Goal: Feedback & Contribution: Contribute content

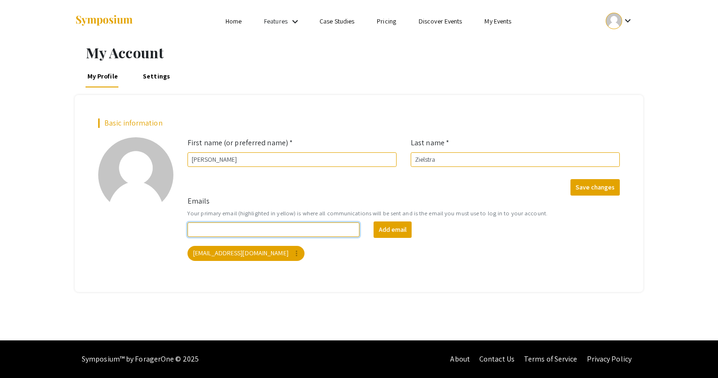
click at [252, 225] on input "Emails" at bounding box center [274, 229] width 172 height 15
click at [150, 72] on link "Settings" at bounding box center [156, 76] width 31 height 23
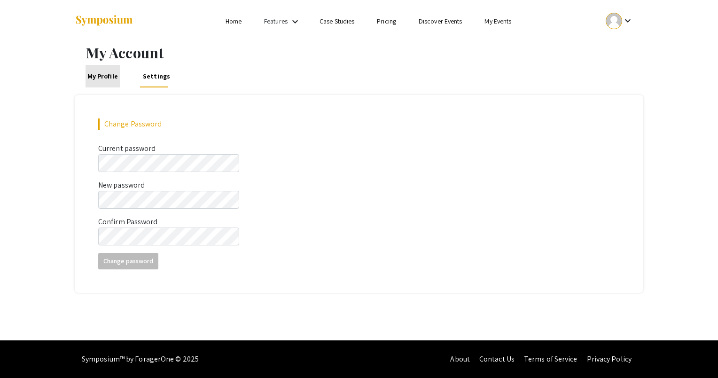
click at [111, 81] on link "My Profile" at bounding box center [103, 76] width 34 height 23
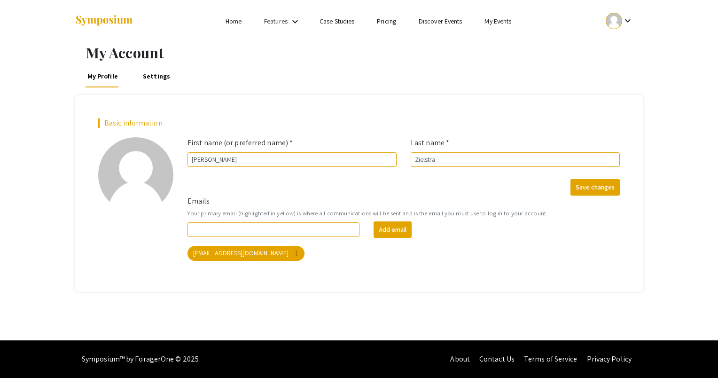
click at [233, 28] on div at bounding box center [169, 21] width 188 height 42
click at [236, 18] on link "Home" at bounding box center [234, 21] width 16 height 8
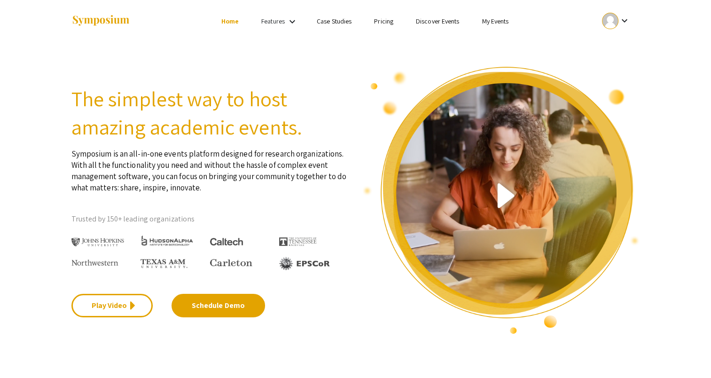
click at [493, 19] on link "My Events" at bounding box center [495, 21] width 27 height 8
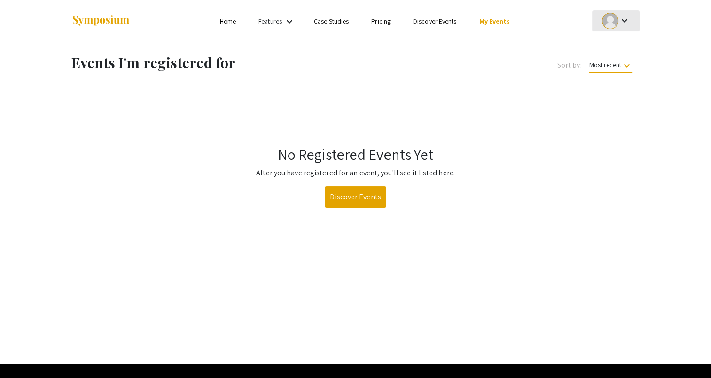
click at [626, 23] on mat-icon "keyboard_arrow_down" at bounding box center [624, 20] width 11 height 11
click at [624, 49] on button "My Account" at bounding box center [621, 46] width 58 height 23
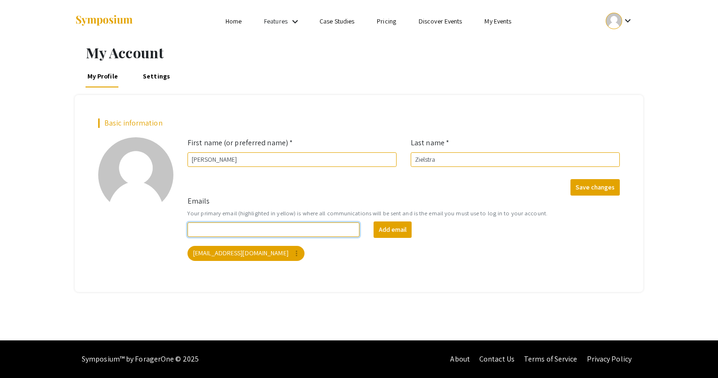
click at [278, 229] on input "Emails" at bounding box center [274, 229] width 172 height 15
click at [242, 252] on mat-chip "zielau01@luther.edu more_vert" at bounding box center [246, 253] width 117 height 15
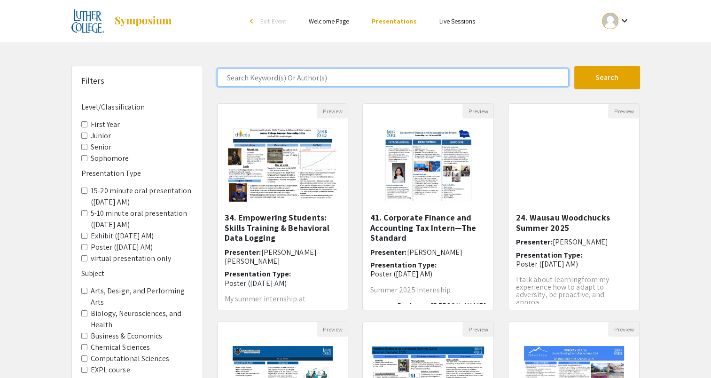
click at [261, 84] on input "Search Keyword(s) Or Author(s)" at bounding box center [393, 78] width 352 height 18
click at [574, 66] on button "Search" at bounding box center [607, 78] width 66 height 24
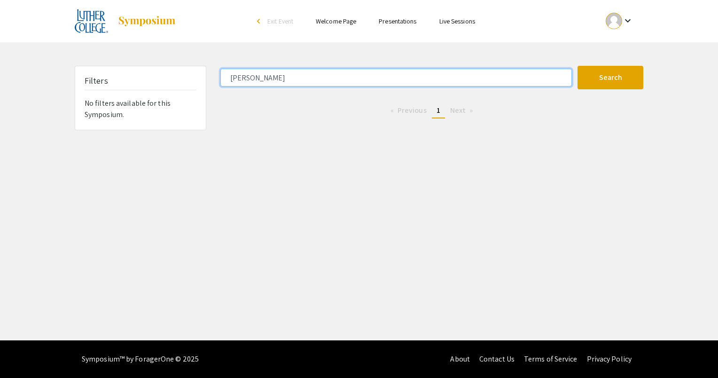
drag, startPoint x: 300, startPoint y: 81, endPoint x: 220, endPoint y: 79, distance: 80.4
click at [220, 79] on div "[PERSON_NAME]" at bounding box center [395, 78] width 364 height 18
type input "[PERSON_NAME]"
click at [578, 66] on button "Search" at bounding box center [611, 78] width 66 height 24
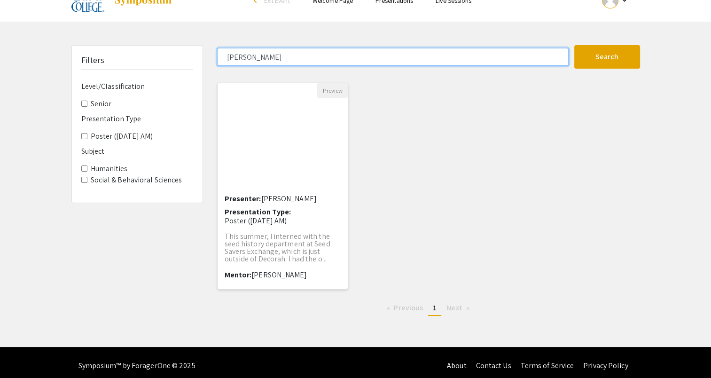
scroll to position [26, 0]
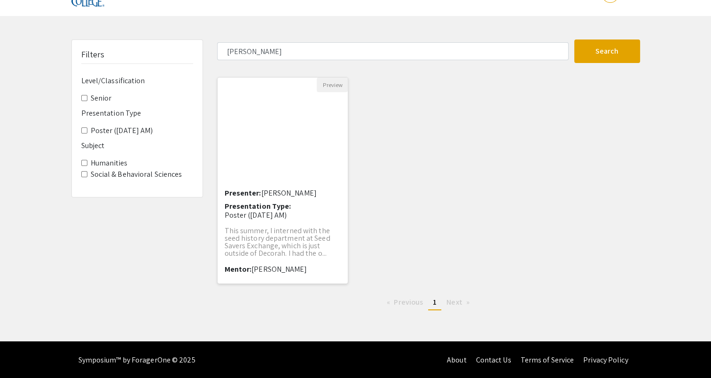
click at [276, 163] on img "Open Presentation <p>38. Seed History Internship at Seed Savers Exchange</p>" at bounding box center [282, 139] width 77 height 94
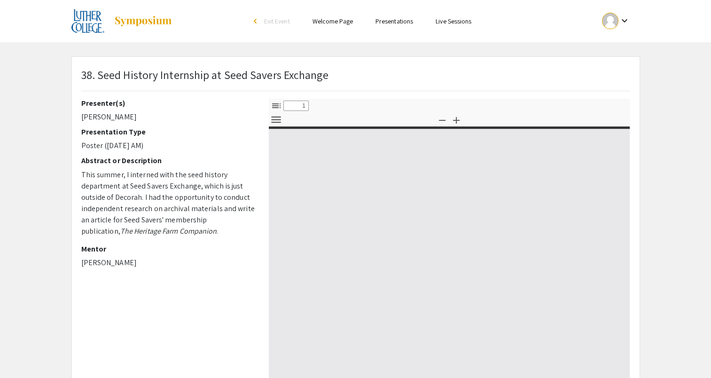
select select "custom"
type input "0"
select select "custom"
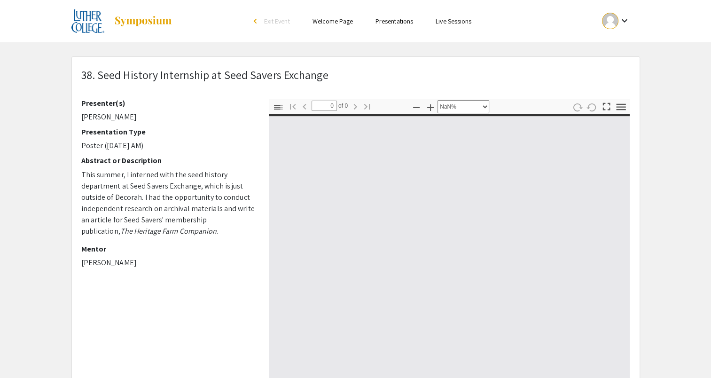
type input "1"
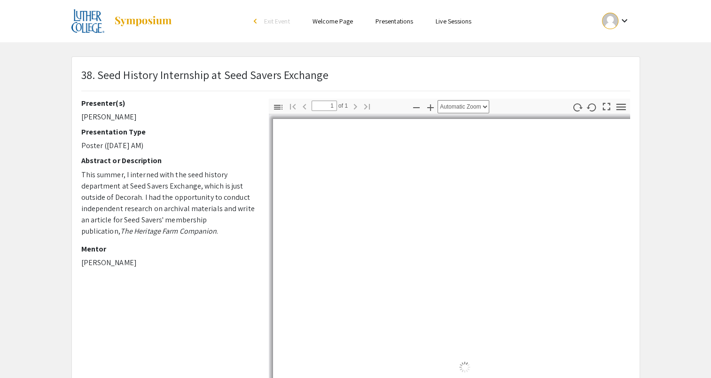
select select "custom"
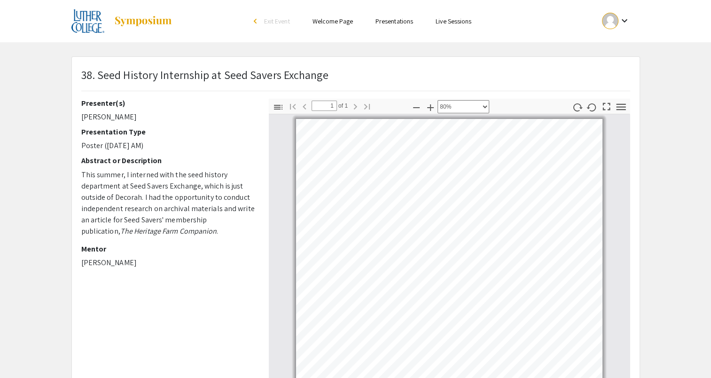
click at [619, 13] on div "keyboard_arrow_down" at bounding box center [616, 20] width 32 height 21
click at [624, 42] on button "My Account" at bounding box center [621, 46] width 58 height 23
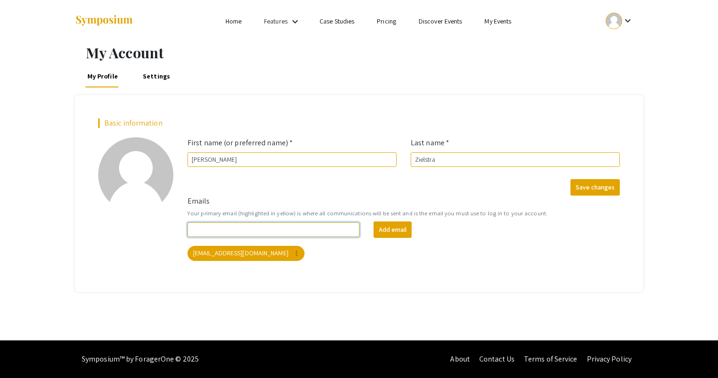
click at [243, 224] on input "Emails" at bounding box center [274, 229] width 172 height 15
click at [390, 226] on button "Add email" at bounding box center [393, 229] width 38 height 16
click at [298, 227] on input "Emails" at bounding box center [274, 229] width 172 height 15
click at [498, 21] on link "My Events" at bounding box center [498, 21] width 27 height 8
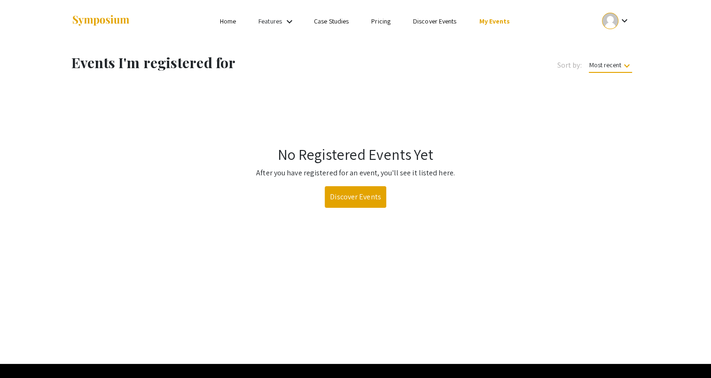
click at [222, 23] on link "Home" at bounding box center [228, 21] width 16 height 8
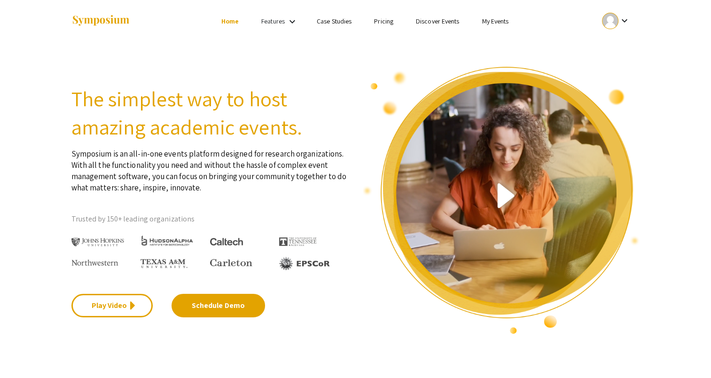
click at [421, 28] on ul "Skip navigation Home Features keyboard_arrow_down Case Studies Pricing Discover…" at bounding box center [356, 21] width 188 height 42
click at [427, 23] on link "Discover Events" at bounding box center [438, 21] width 44 height 8
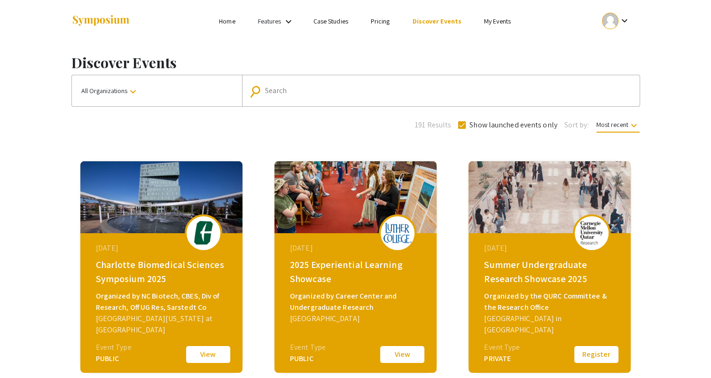
click at [494, 17] on link "My Events" at bounding box center [497, 21] width 27 height 8
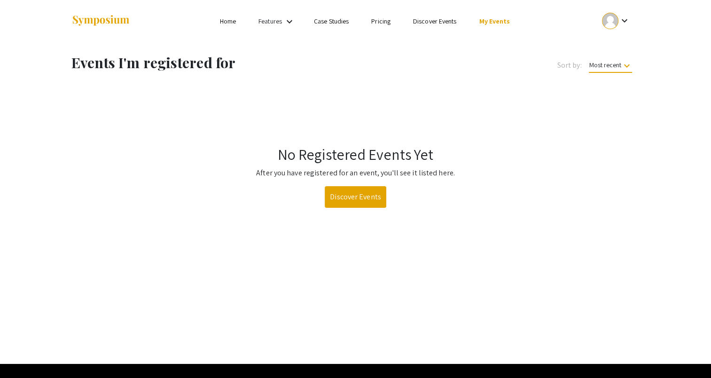
click at [449, 23] on link "Discover Events" at bounding box center [435, 21] width 44 height 8
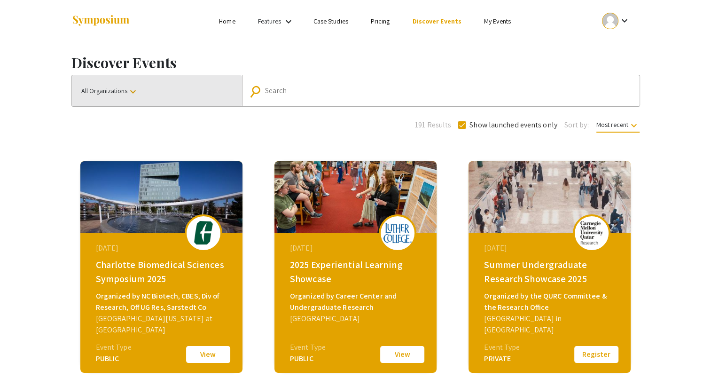
click at [124, 94] on span "All Organizations keyboard_arrow_down" at bounding box center [109, 90] width 57 height 8
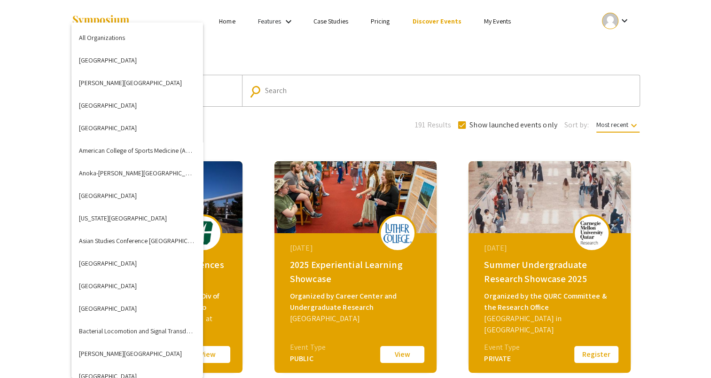
click at [504, 17] on div at bounding box center [355, 189] width 711 height 378
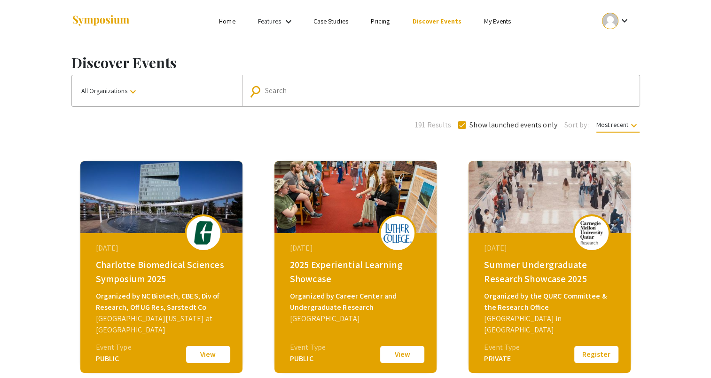
click at [502, 21] on link "My Events" at bounding box center [497, 21] width 27 height 8
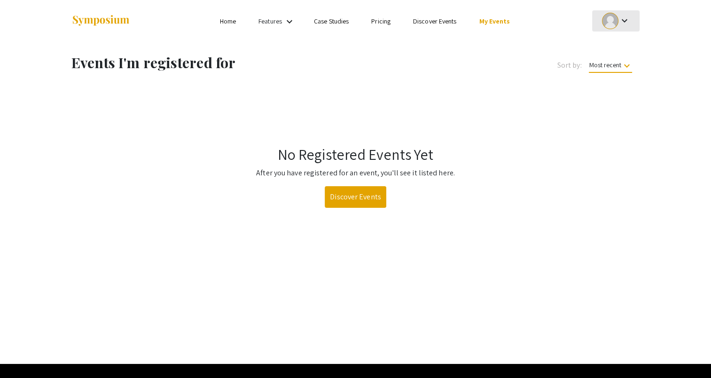
click at [628, 21] on mat-icon "keyboard_arrow_down" at bounding box center [624, 20] width 11 height 11
click at [621, 71] on button "My Submissions" at bounding box center [621, 69] width 58 height 23
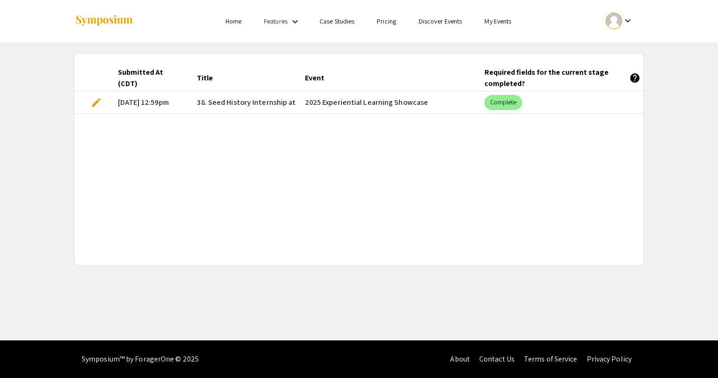
click at [360, 100] on mat-cell "2025 Experiential Learning Showcase" at bounding box center [388, 102] width 180 height 23
click at [94, 106] on span "edit" at bounding box center [96, 102] width 11 height 11
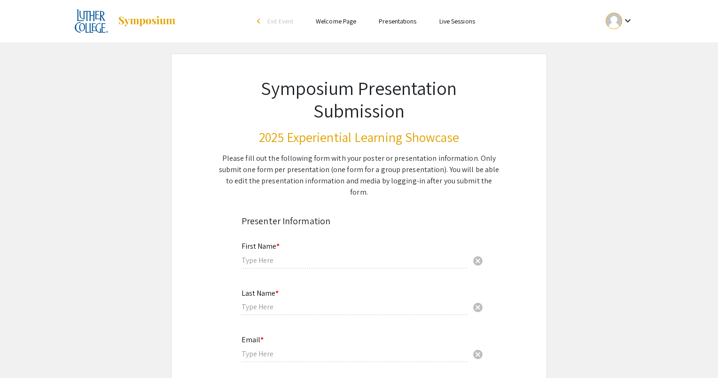
type input "[PERSON_NAME]"
type input "Zielstra"
type input "[EMAIL_ADDRESS][DOMAIN_NAME]"
radio input "true"
type input "History, anthropology"
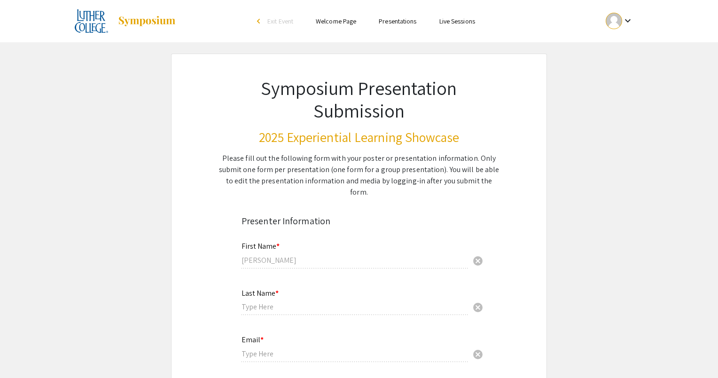
radio input "true"
type input "[PERSON_NAME]"
radio input "true"
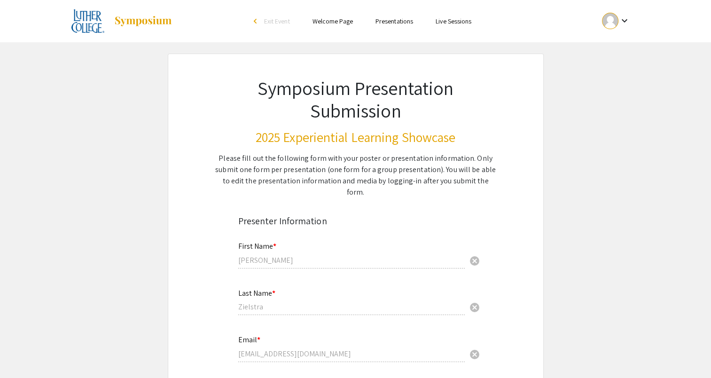
select select "custom"
type input "0"
select select "custom"
type input "1"
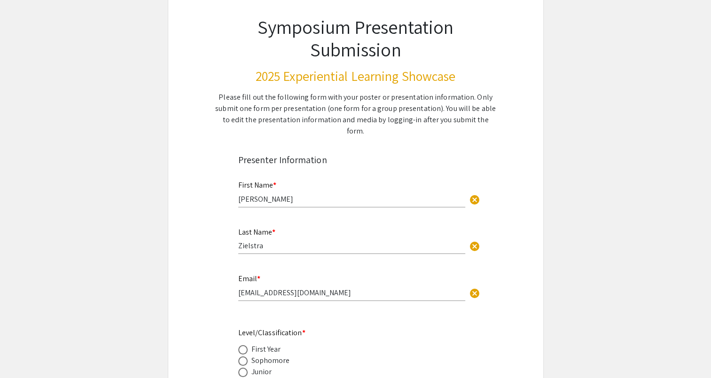
select select "custom"
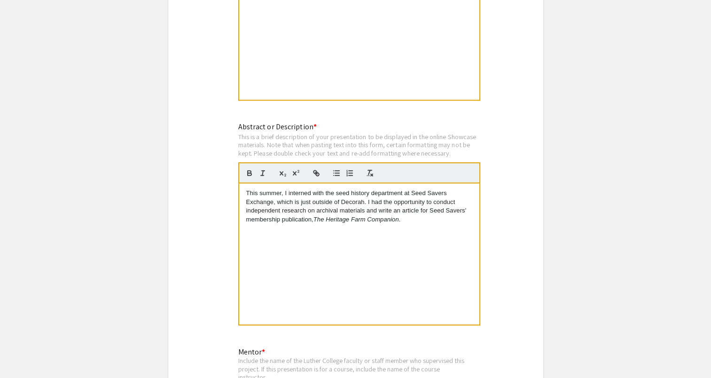
scroll to position [987, 0]
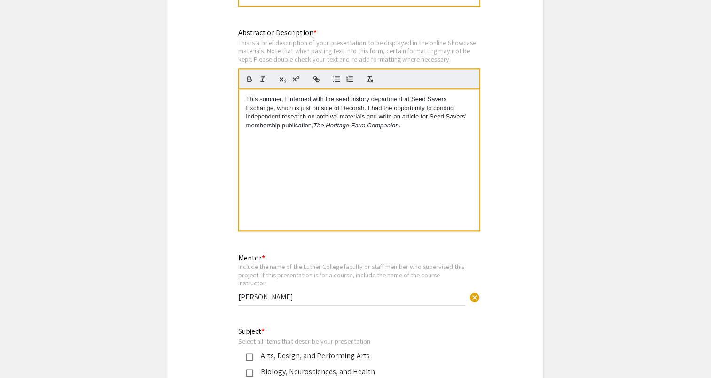
click at [400, 115] on p "This summer, I interned with the seed history department at Seed Savers Exchang…" at bounding box center [359, 112] width 226 height 35
click at [428, 106] on p "This summer, I interned with the seed history department at Seed Savers Exchang…" at bounding box center [359, 112] width 226 height 35
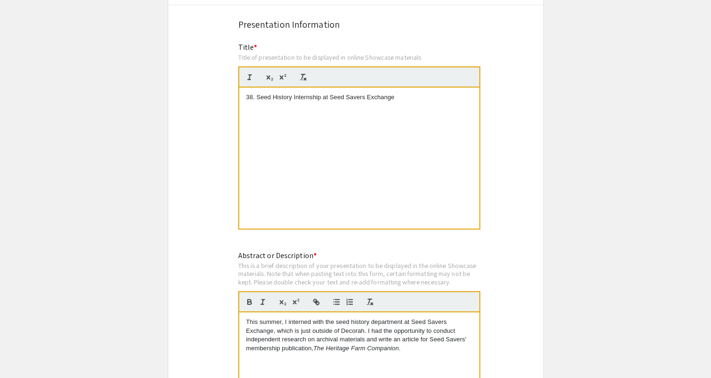
scroll to position [752, 0]
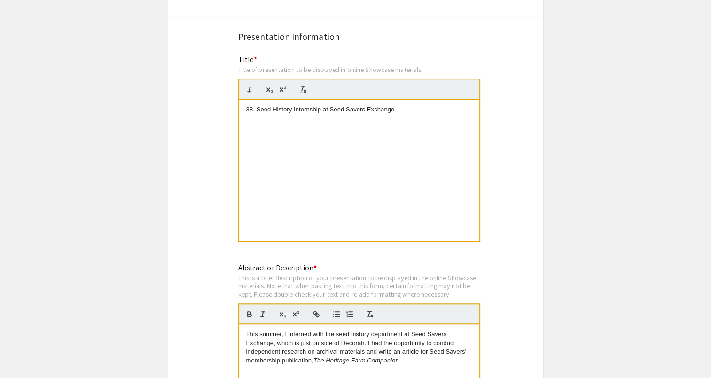
click at [293, 100] on div "38. Seed History Internship at Seed Savers Exchange" at bounding box center [359, 170] width 240 height 141
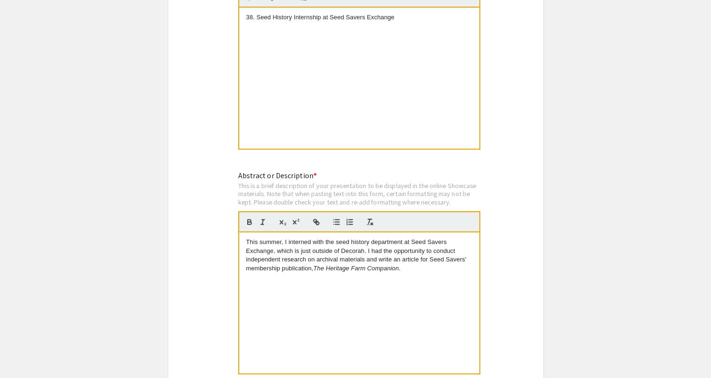
scroll to position [846, 0]
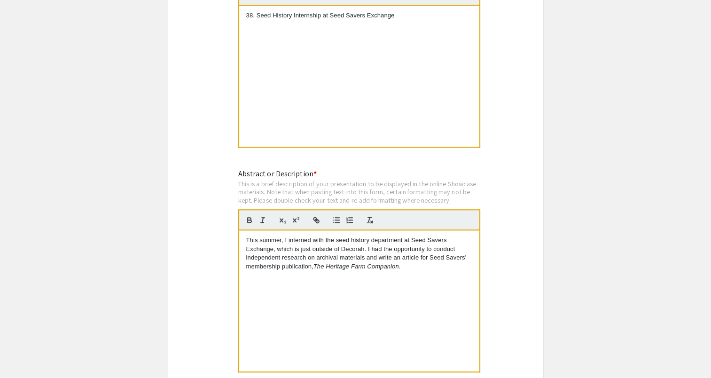
click at [402, 250] on p "This summer, I interned with the seed history department at Seed Savers Exchang…" at bounding box center [359, 253] width 226 height 35
click at [426, 252] on p "This summer, I interned with the seed history department at Seed Savers Exchang…" at bounding box center [359, 253] width 226 height 35
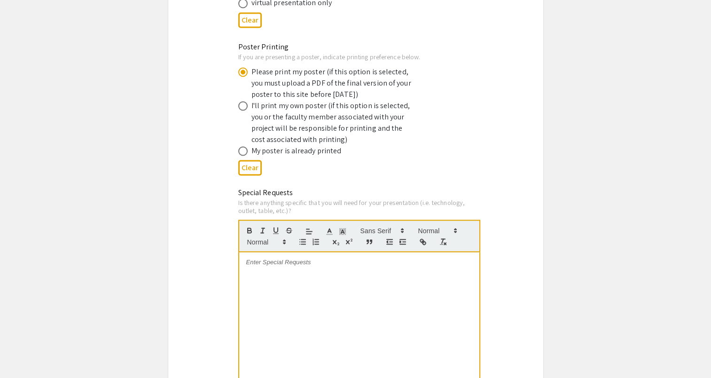
scroll to position [1786, 0]
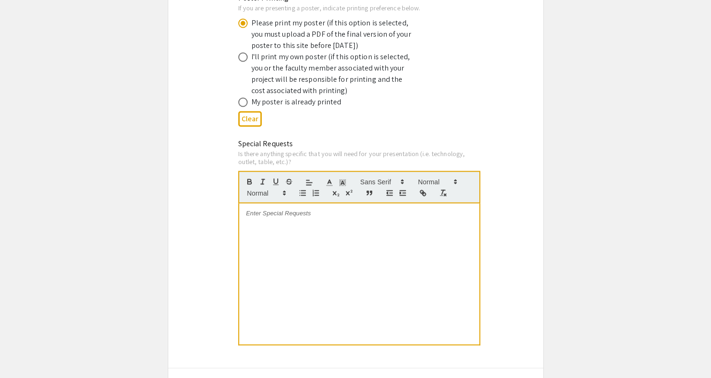
click at [306, 206] on div at bounding box center [359, 274] width 240 height 141
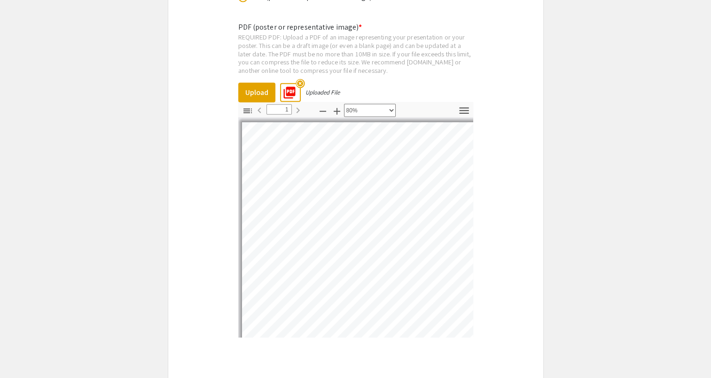
scroll to position [2209, 0]
click at [300, 78] on mat-icon "highlight_off" at bounding box center [300, 82] width 9 height 9
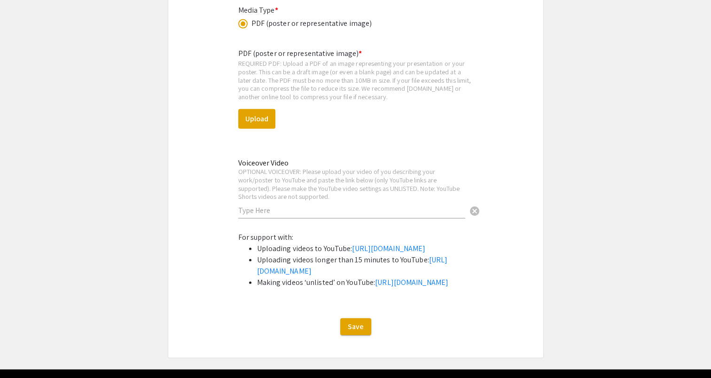
scroll to position [2162, 0]
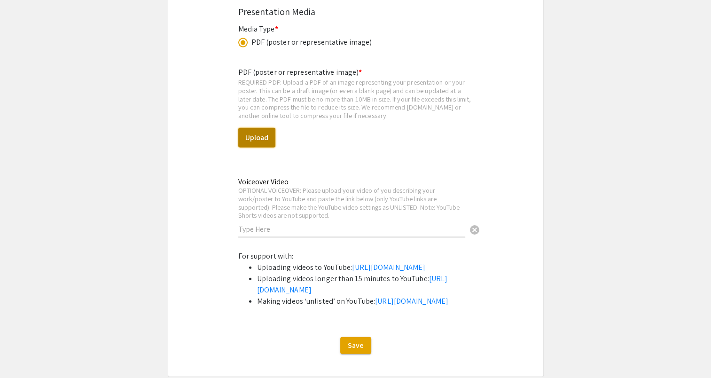
click at [267, 128] on button "Upload" at bounding box center [256, 138] width 37 height 20
select select "custom"
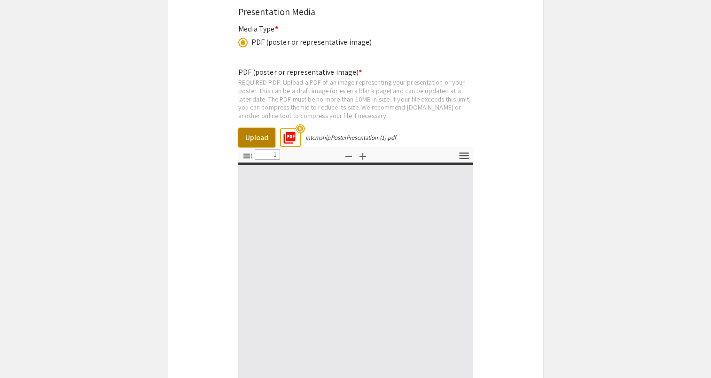
type input "0"
select select "custom"
type input "1"
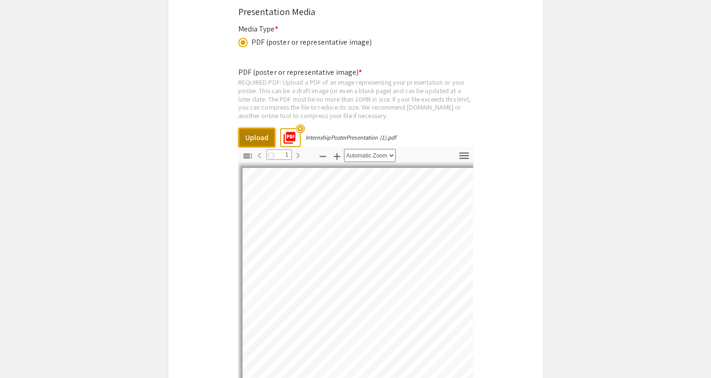
select select "auto"
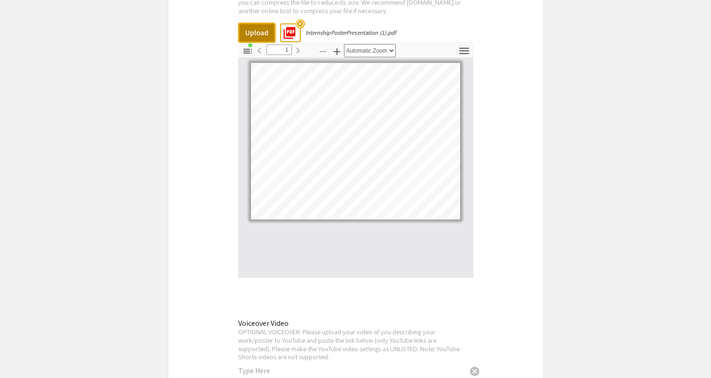
scroll to position [2209, 0]
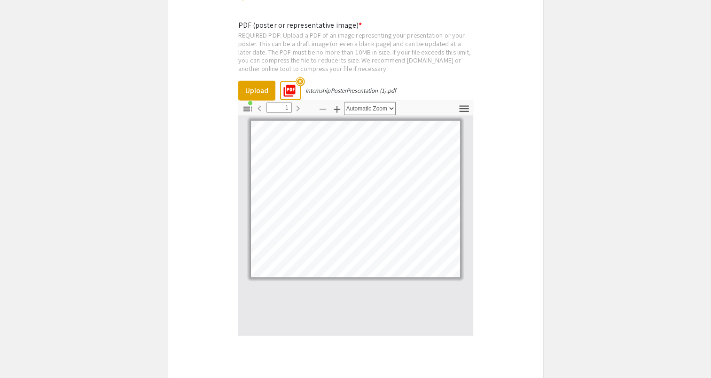
click at [408, 55] on div "REQUIRED PDF: Upload a PDF of an image representing your presentation or your p…" at bounding box center [355, 51] width 235 height 41
click at [462, 102] on icon "button" at bounding box center [464, 108] width 13 height 13
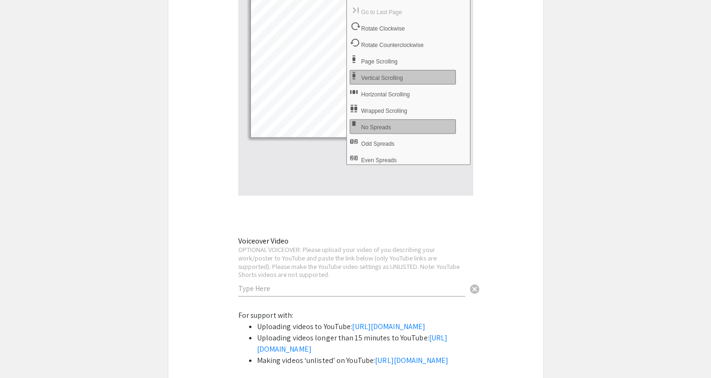
scroll to position [2350, 0]
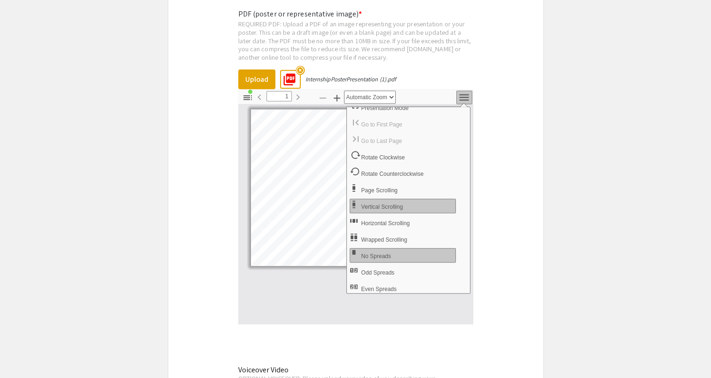
scroll to position [2209, 0]
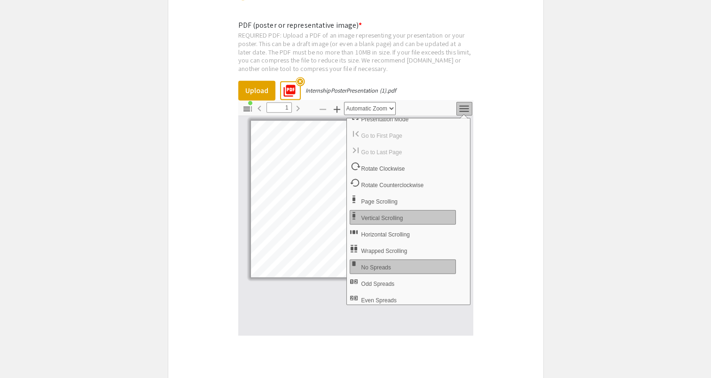
click at [461, 106] on icon "button" at bounding box center [463, 109] width 9 height 7
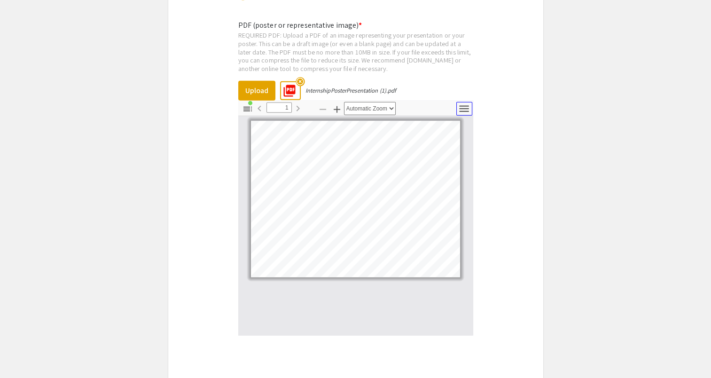
click at [463, 102] on icon "button" at bounding box center [464, 108] width 13 height 13
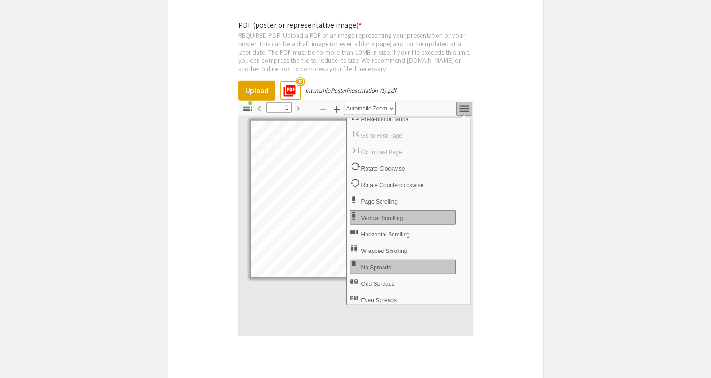
click at [301, 78] on mat-icon "highlight_off" at bounding box center [300, 82] width 9 height 9
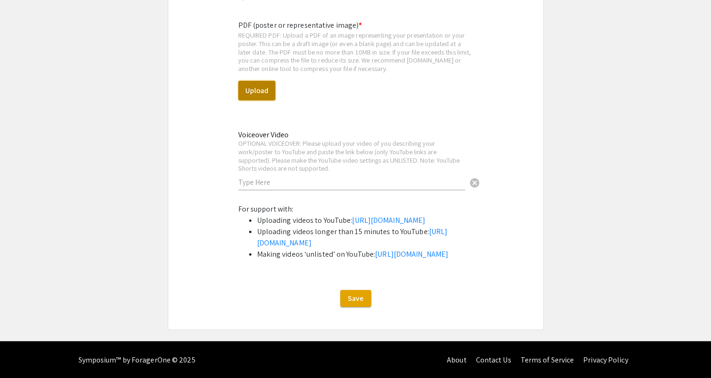
click at [257, 81] on button "Upload" at bounding box center [256, 91] width 37 height 20
select select "custom"
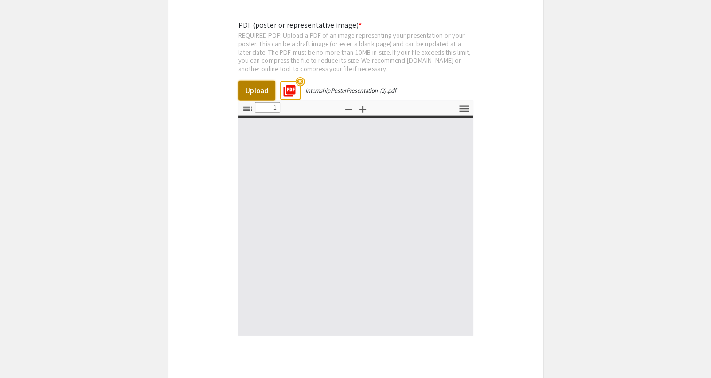
type input "0"
select select "custom"
type input "1"
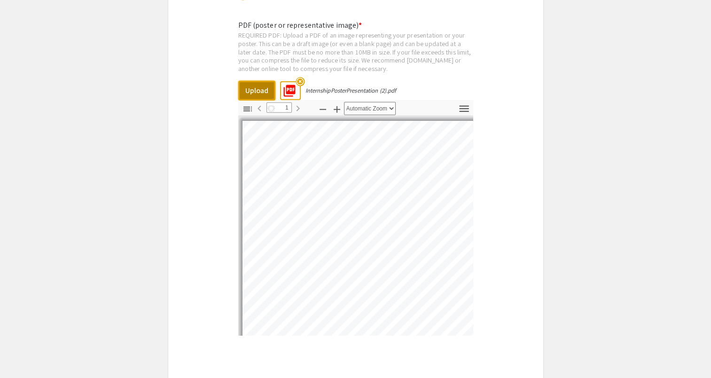
select select "auto"
